Goal: Task Accomplishment & Management: Use online tool/utility

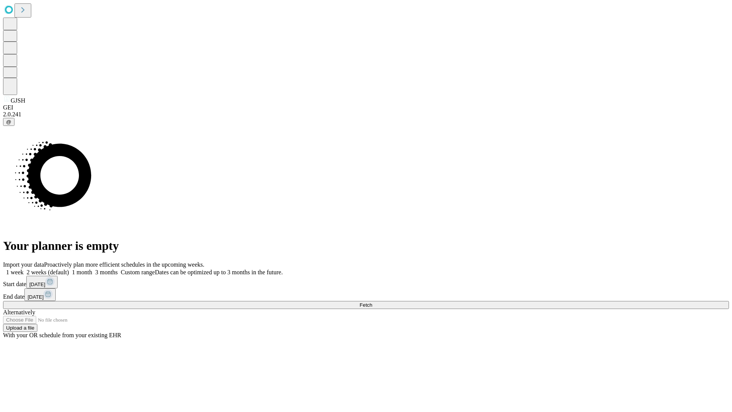
click at [372, 302] on span "Fetch" at bounding box center [365, 305] width 13 height 6
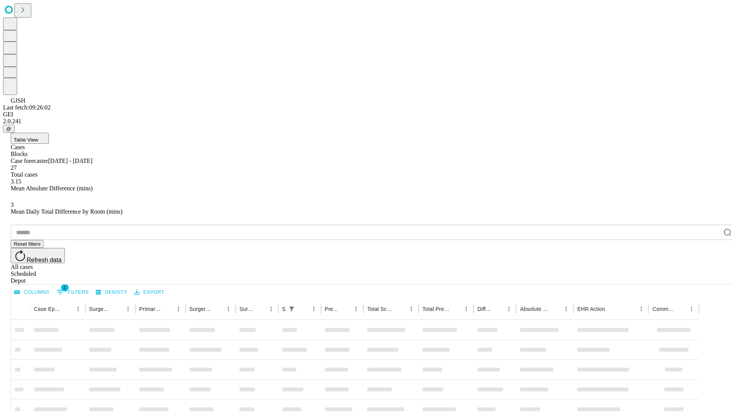
click at [712, 277] on div "Depot" at bounding box center [374, 280] width 726 height 7
